Goal: Transaction & Acquisition: Purchase product/service

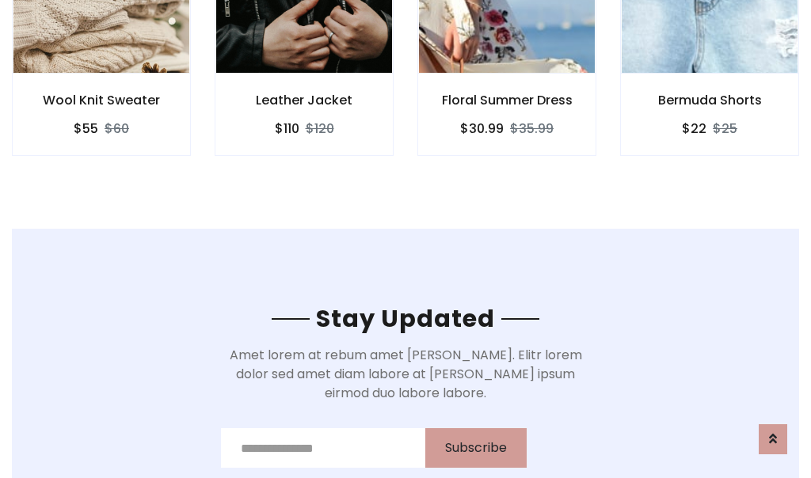
scroll to position [2385, 0]
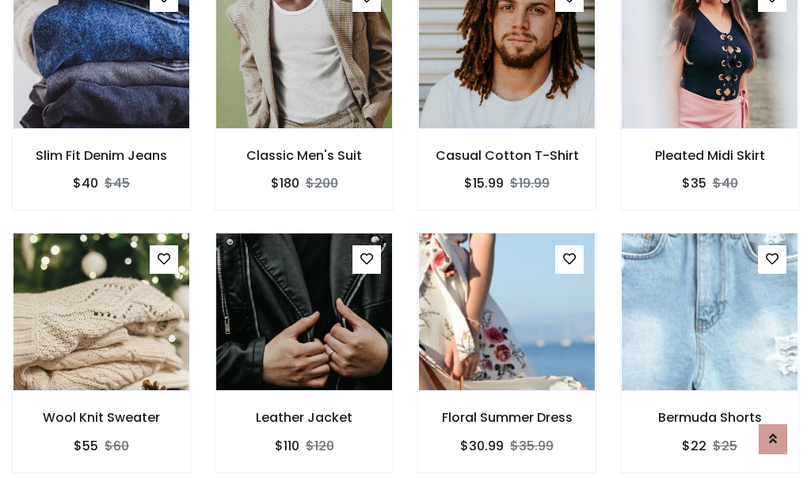
click at [405, 239] on div "Floral Summer Dress $30.99 $35.99" at bounding box center [506, 364] width 203 height 262
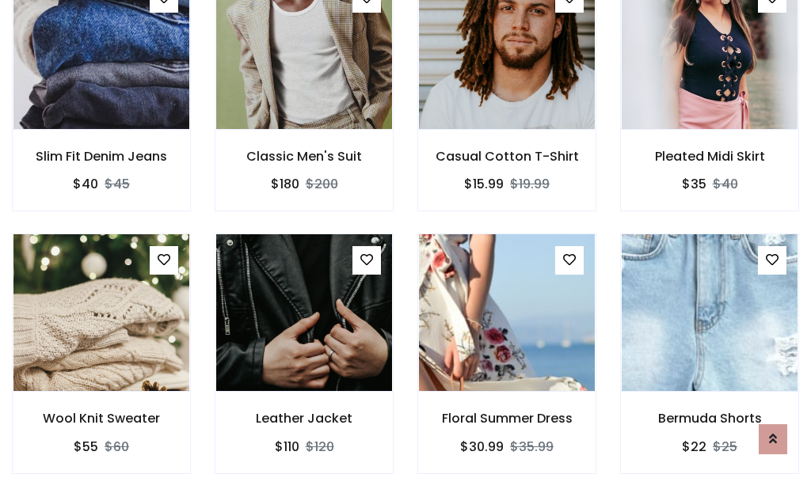
click at [405, 239] on div "Floral Summer Dress $30.99 $35.99" at bounding box center [506, 365] width 203 height 262
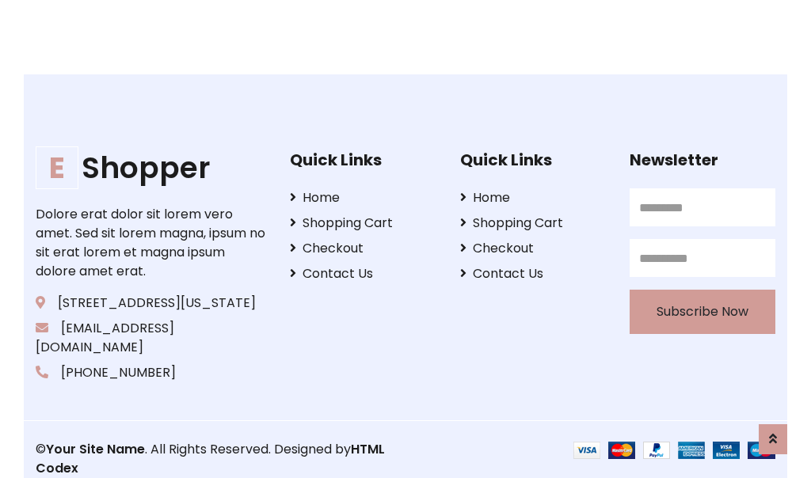
scroll to position [3014, 0]
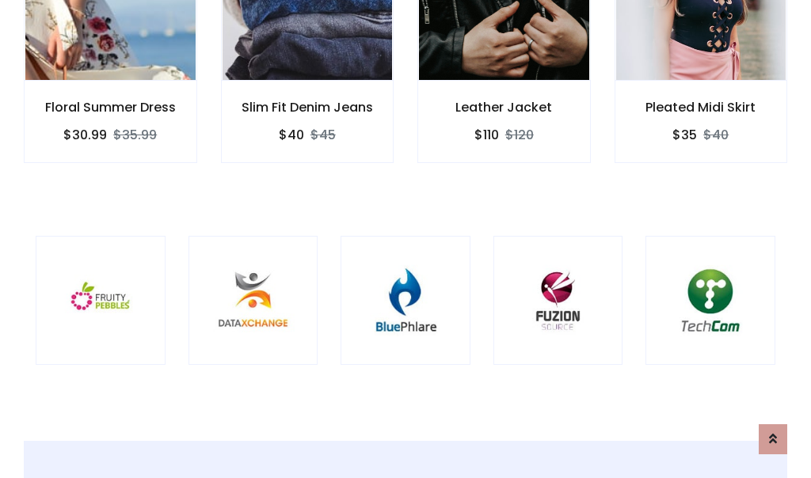
click at [405, 238] on div at bounding box center [405, 301] width 130 height 130
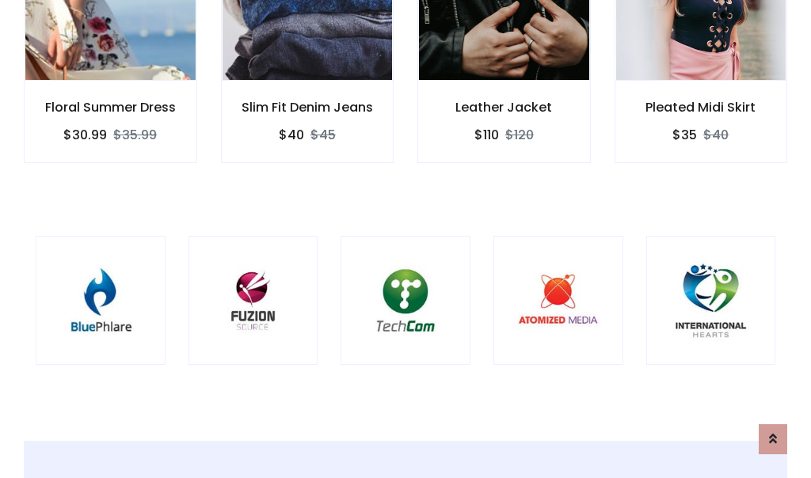
click at [405, 238] on div at bounding box center [405, 301] width 130 height 130
click at [405, 239] on div at bounding box center [405, 301] width 130 height 130
click at [405, 238] on div at bounding box center [405, 301] width 130 height 130
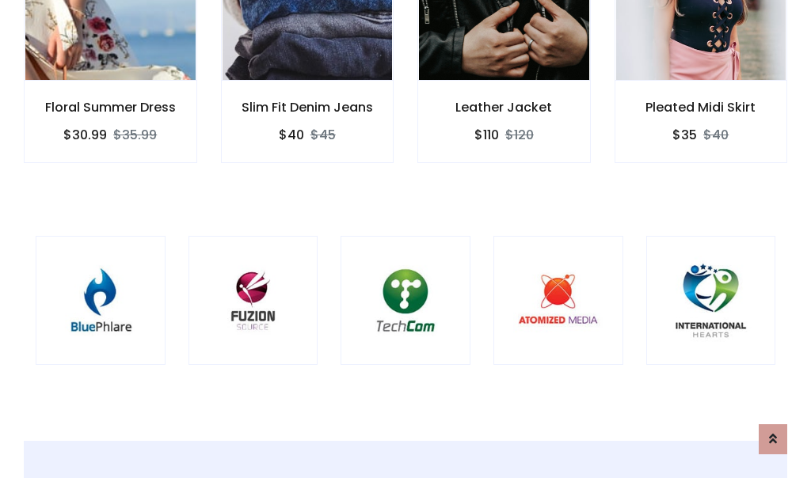
click at [405, 238] on div at bounding box center [405, 301] width 130 height 130
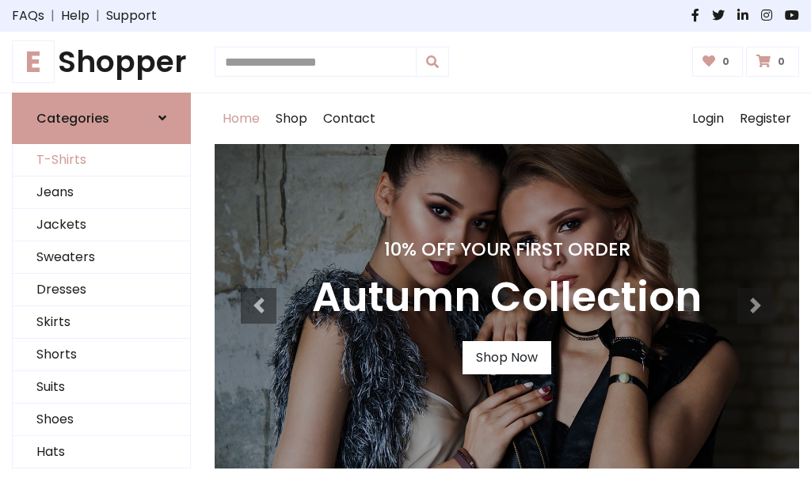
click at [101, 160] on link "T-Shirts" at bounding box center [101, 160] width 177 height 32
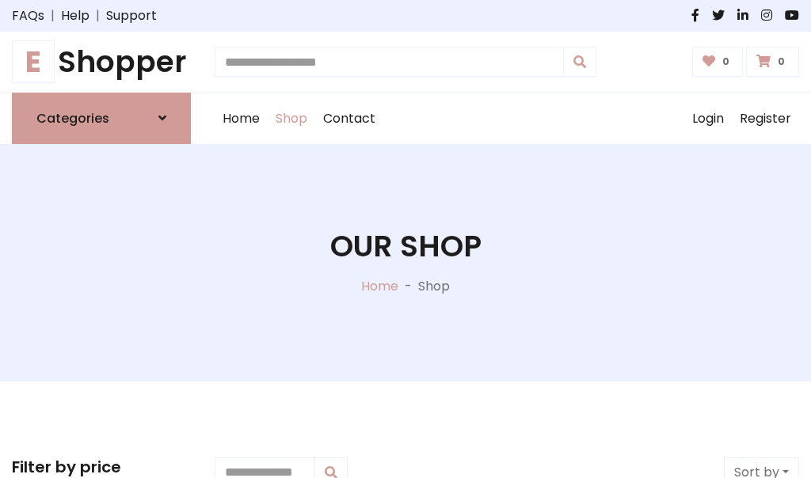
scroll to position [635, 0]
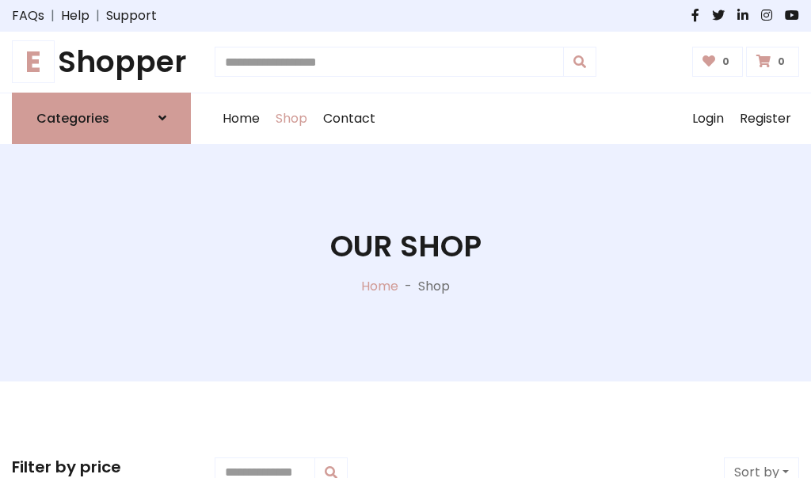
click at [101, 62] on h1 "E Shopper" at bounding box center [101, 62] width 179 height 36
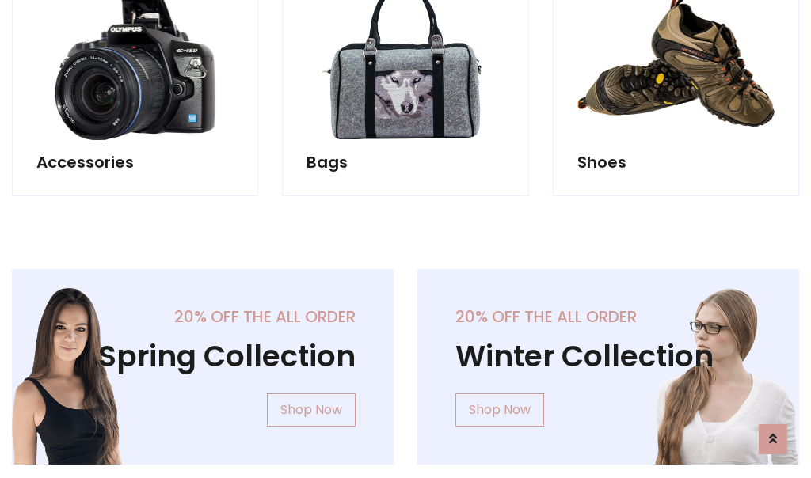
scroll to position [1538, 0]
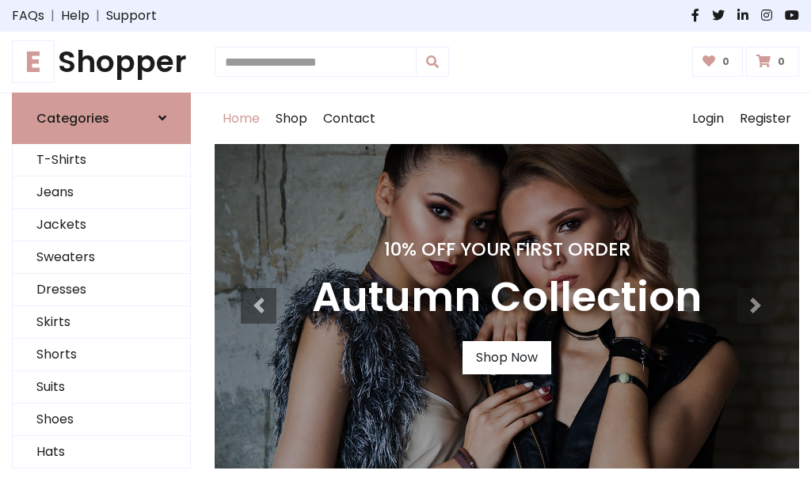
scroll to position [519, 0]
